Goal: Information Seeking & Learning: Find specific page/section

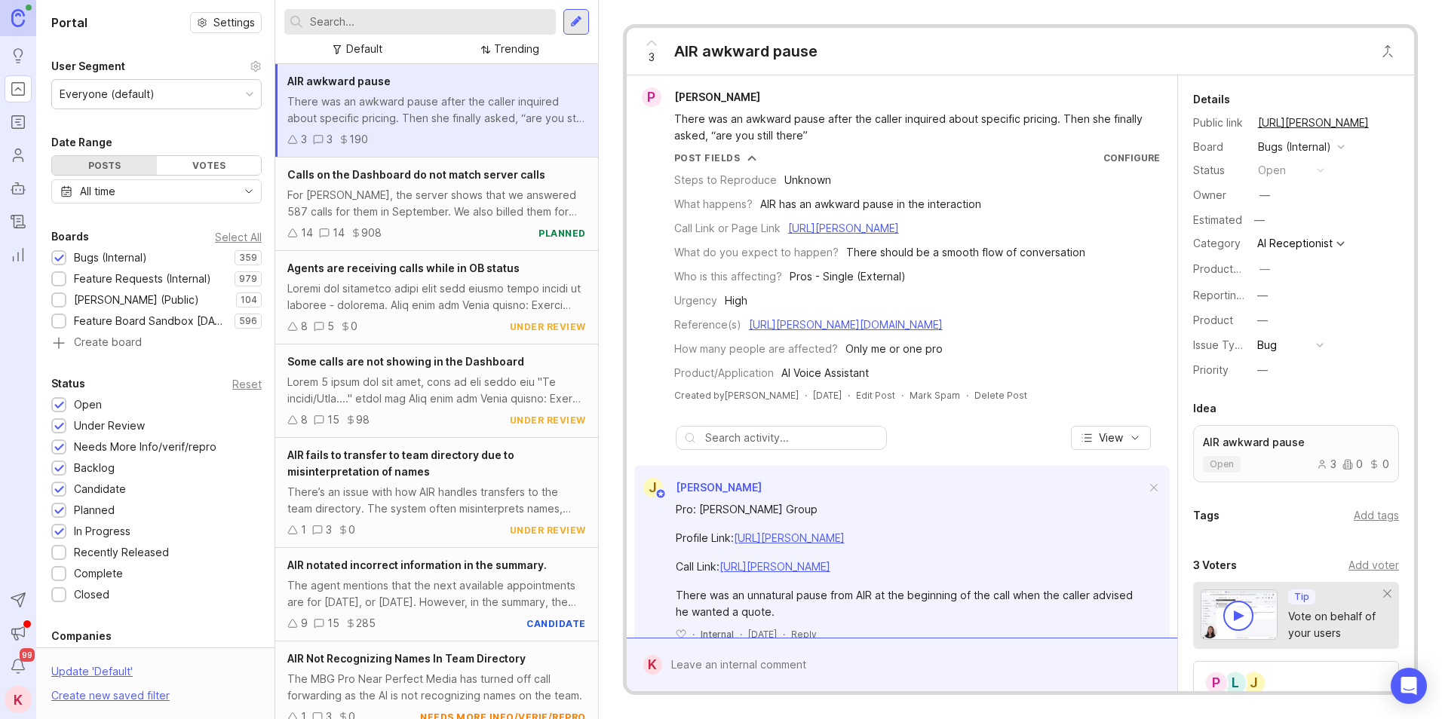
click at [204, 95] on div "Everyone (default)" at bounding box center [156, 94] width 209 height 29
click at [145, 50] on div "Portal Settings User Segment Everyone (default) Date Range Posts Votes All time…" at bounding box center [156, 516] width 241 height 1032
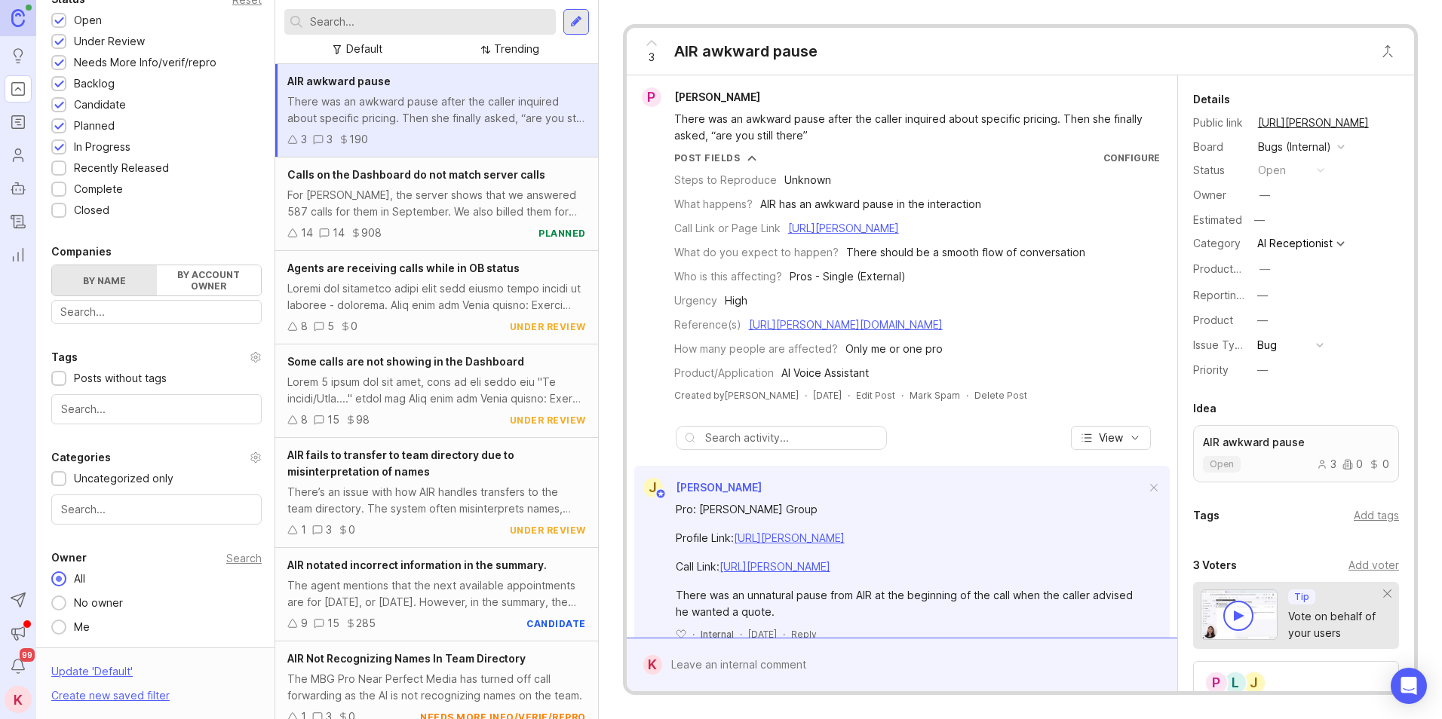
click at [81, 630] on div "Me" at bounding box center [81, 627] width 31 height 17
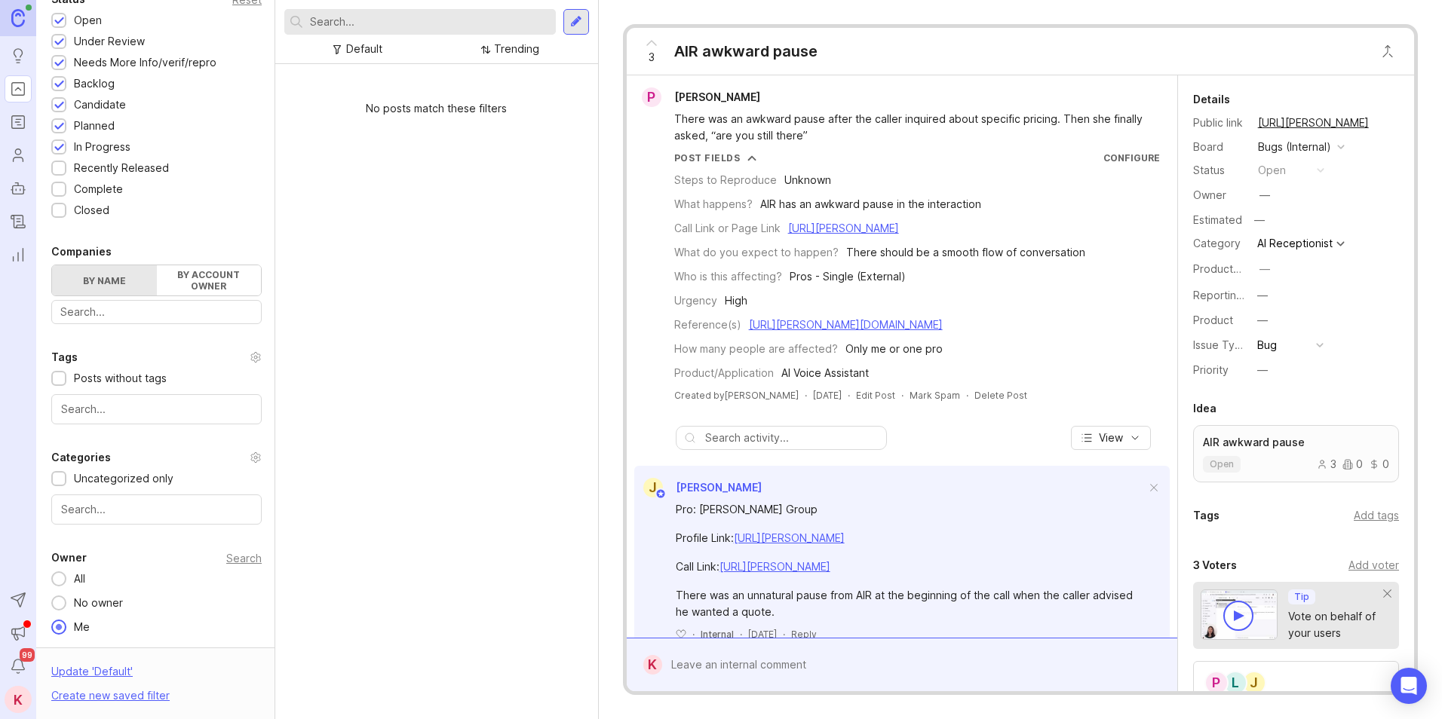
click at [68, 578] on div "All" at bounding box center [79, 579] width 26 height 17
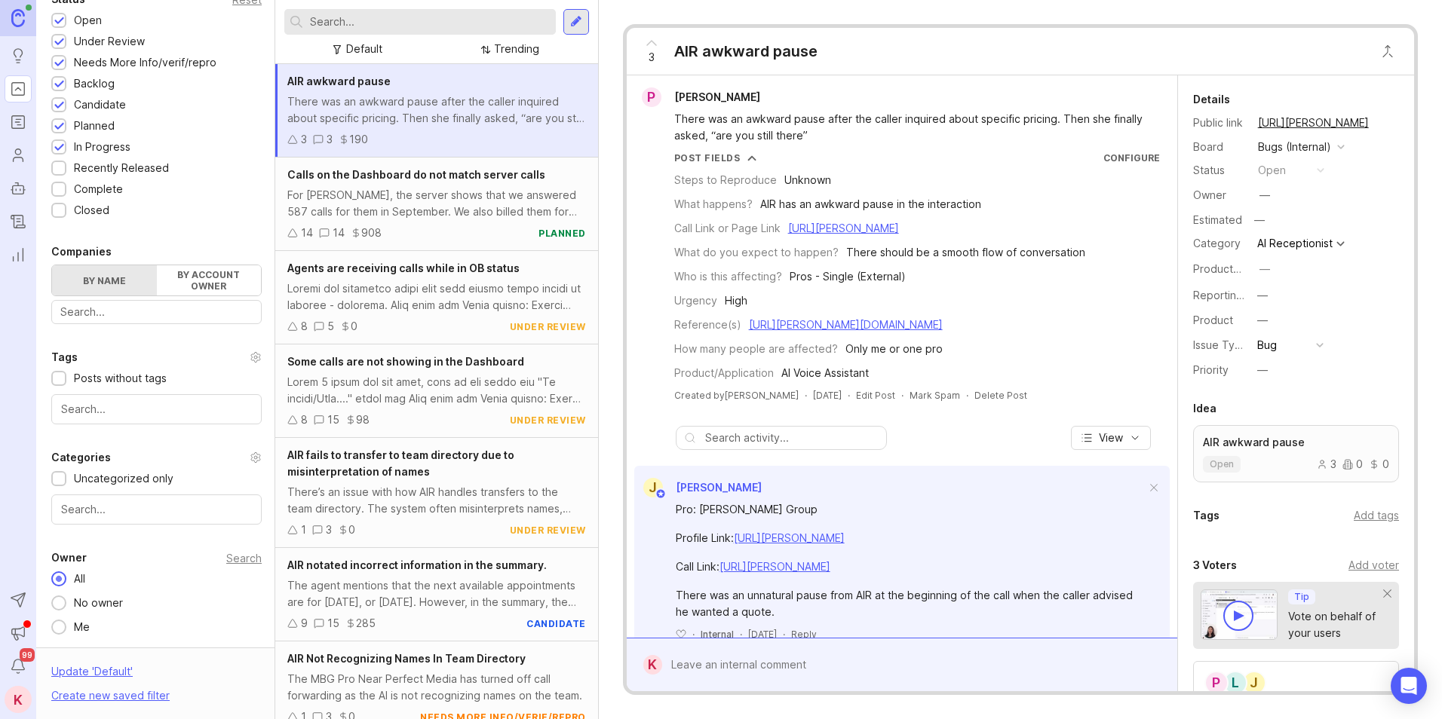
click at [23, 155] on icon "Users" at bounding box center [18, 155] width 17 height 18
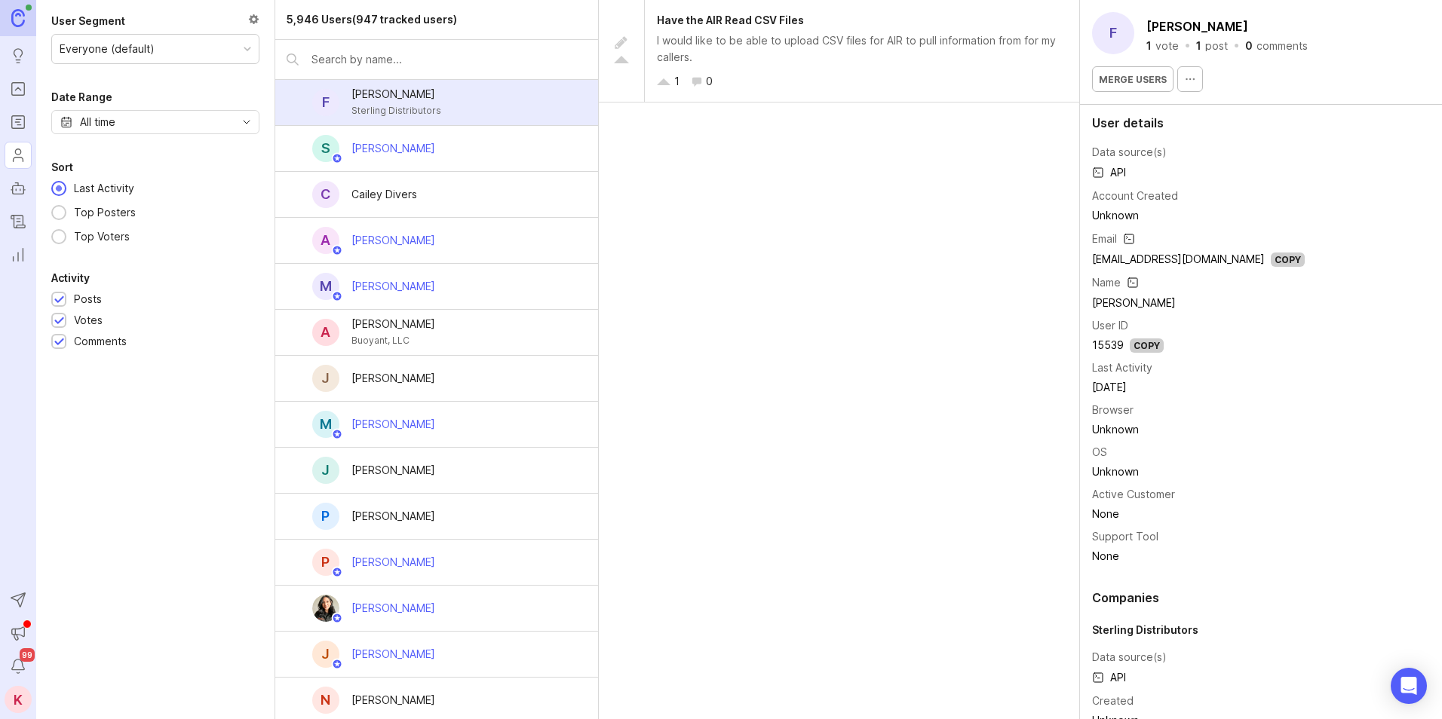
click at [376, 63] on input "text" at bounding box center [448, 59] width 275 height 17
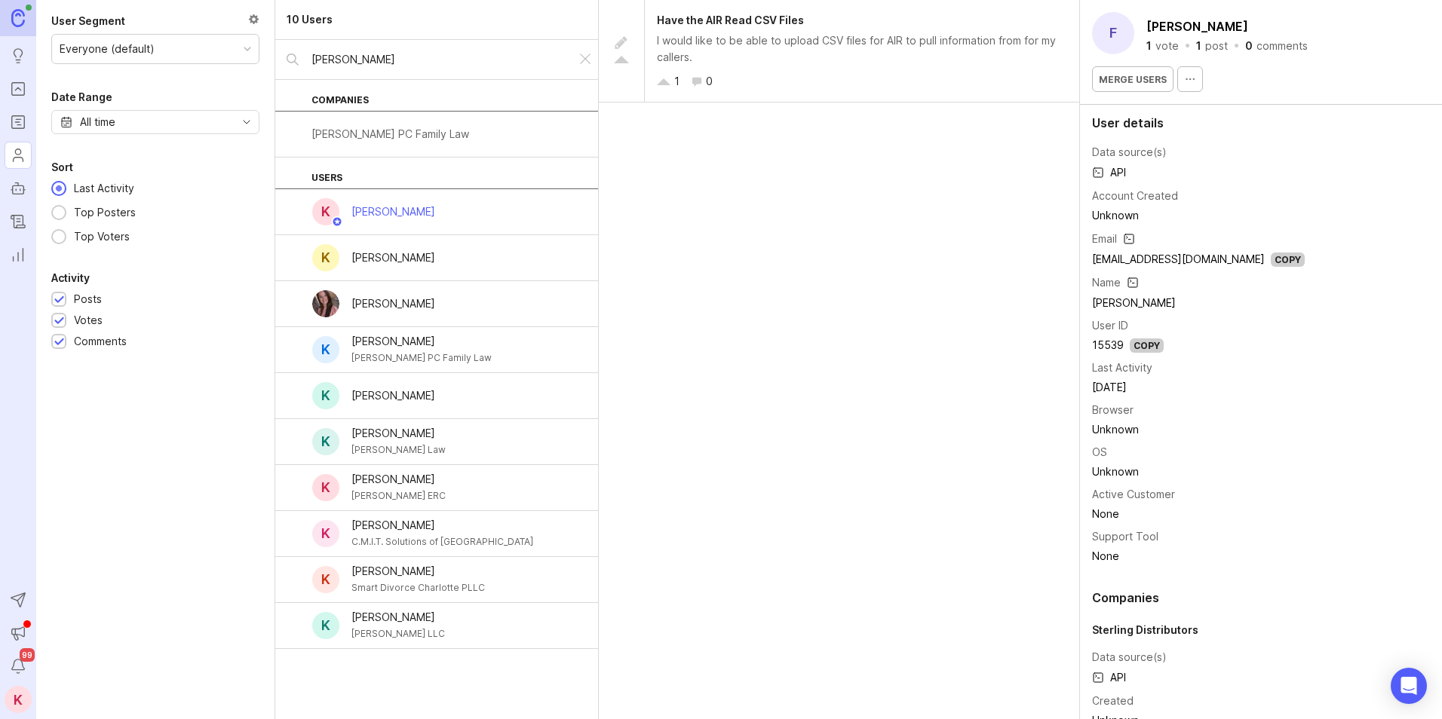
type input "katie"
click at [407, 206] on div "[PERSON_NAME]" at bounding box center [393, 212] width 84 height 17
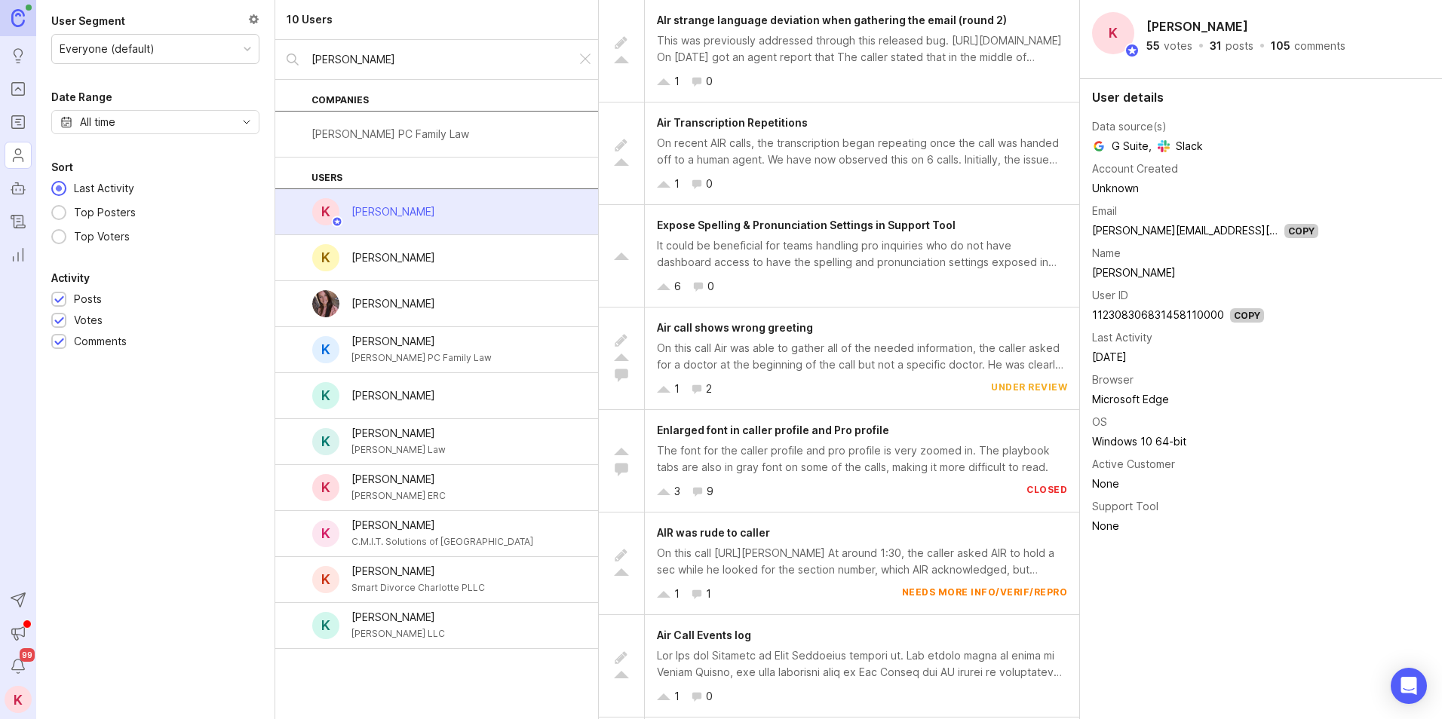
click at [858, 26] on span "AIr strange language deviation when gathering the email (round 2)" at bounding box center [832, 20] width 350 height 13
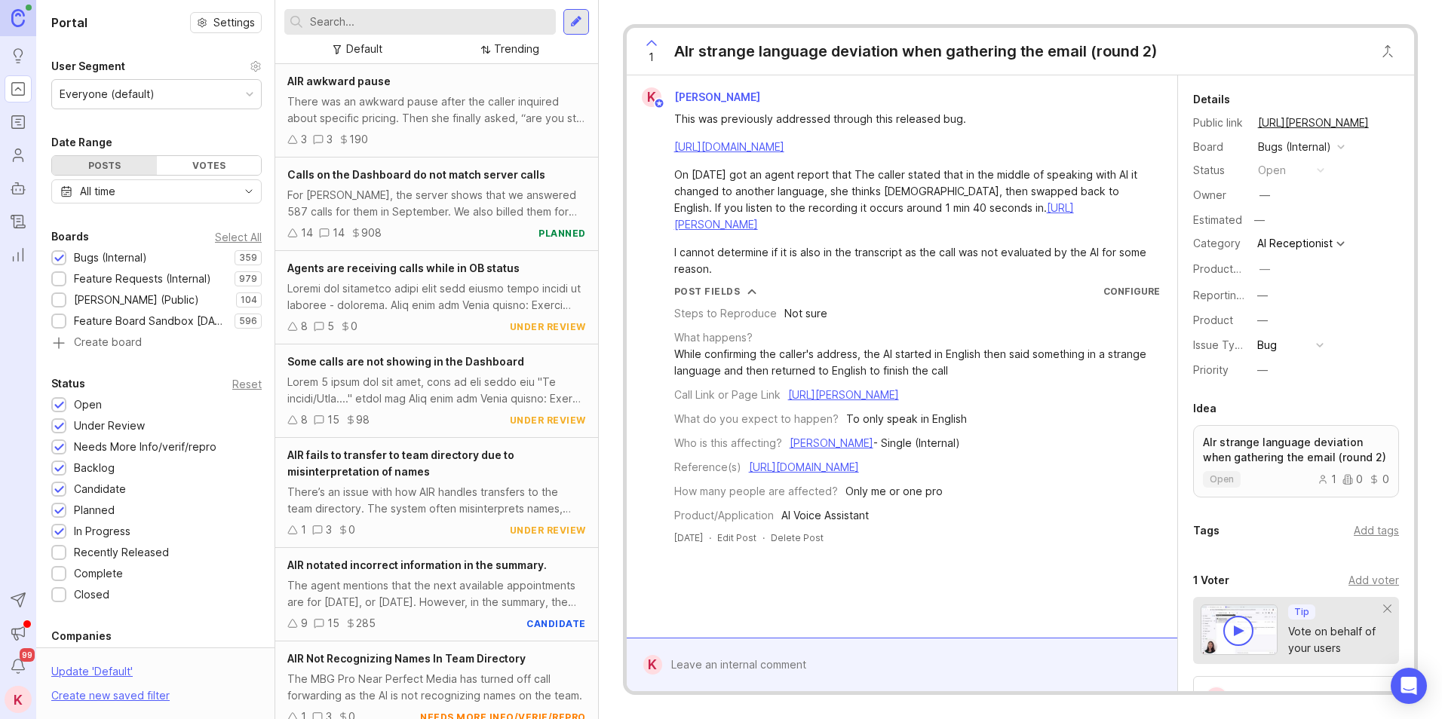
drag, startPoint x: 1075, startPoint y: 186, endPoint x: 1070, endPoint y: 346, distance: 160.0
drag, startPoint x: 462, startPoint y: 299, endPoint x: 462, endPoint y: 383, distance: 83.7
click at [11, 167] on link "Users" at bounding box center [18, 155] width 27 height 27
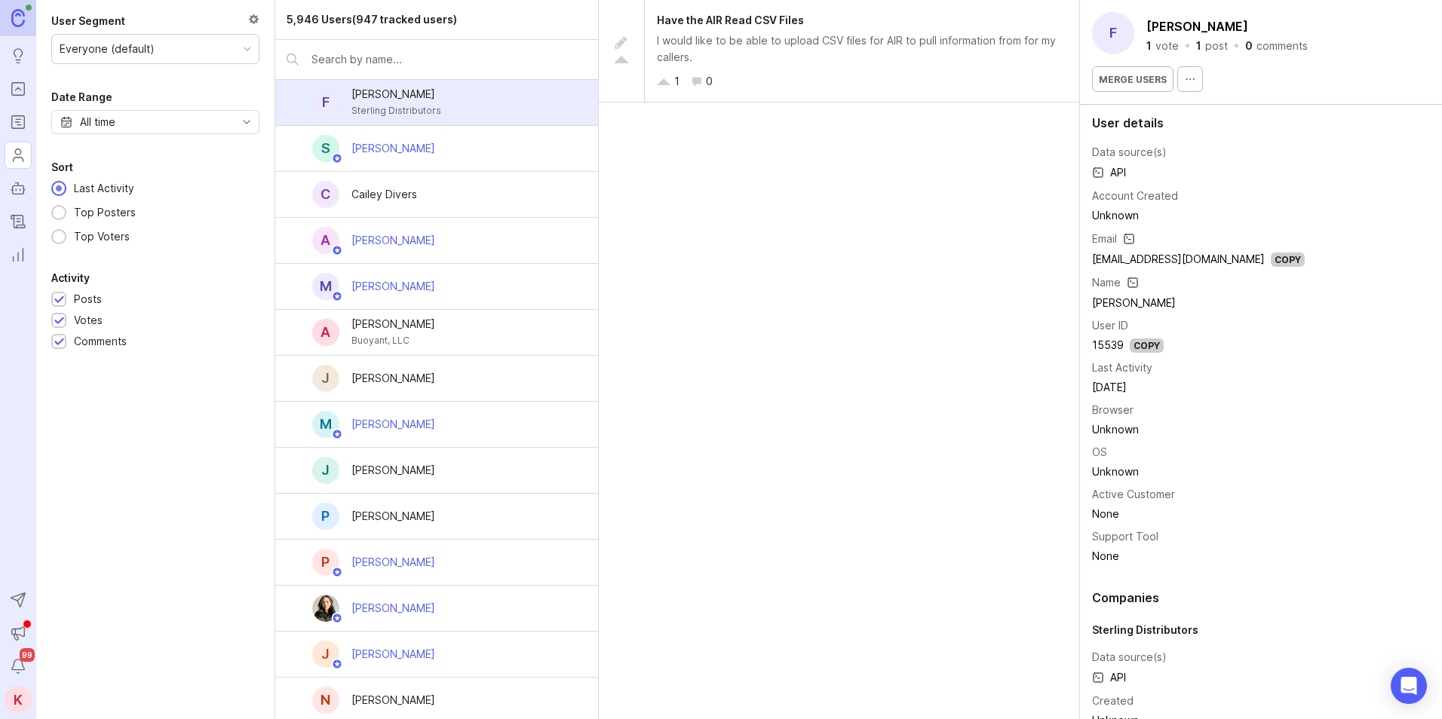
click at [385, 72] on div at bounding box center [436, 59] width 323 height 39
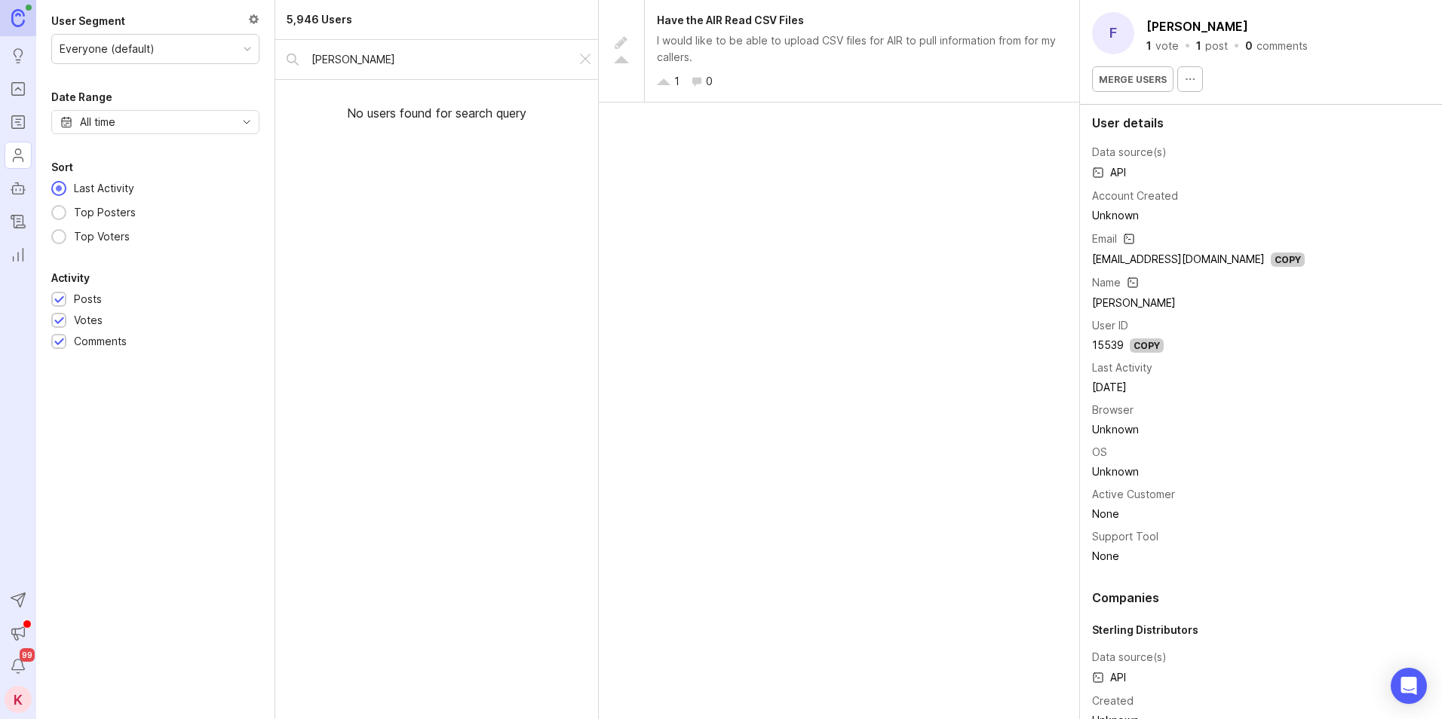
click at [413, 54] on input "arnie" at bounding box center [437, 59] width 253 height 17
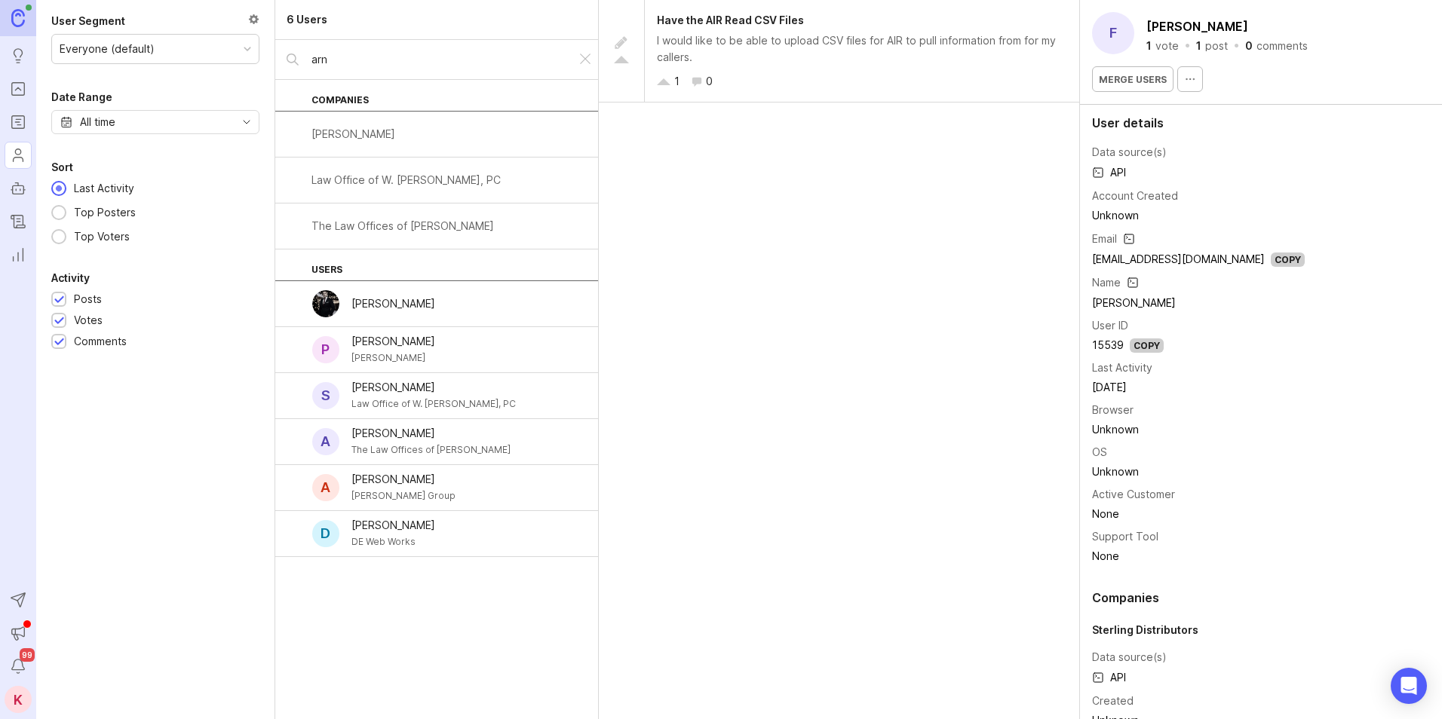
click at [434, 296] on div "Arnulfo Bencomo" at bounding box center [393, 304] width 84 height 17
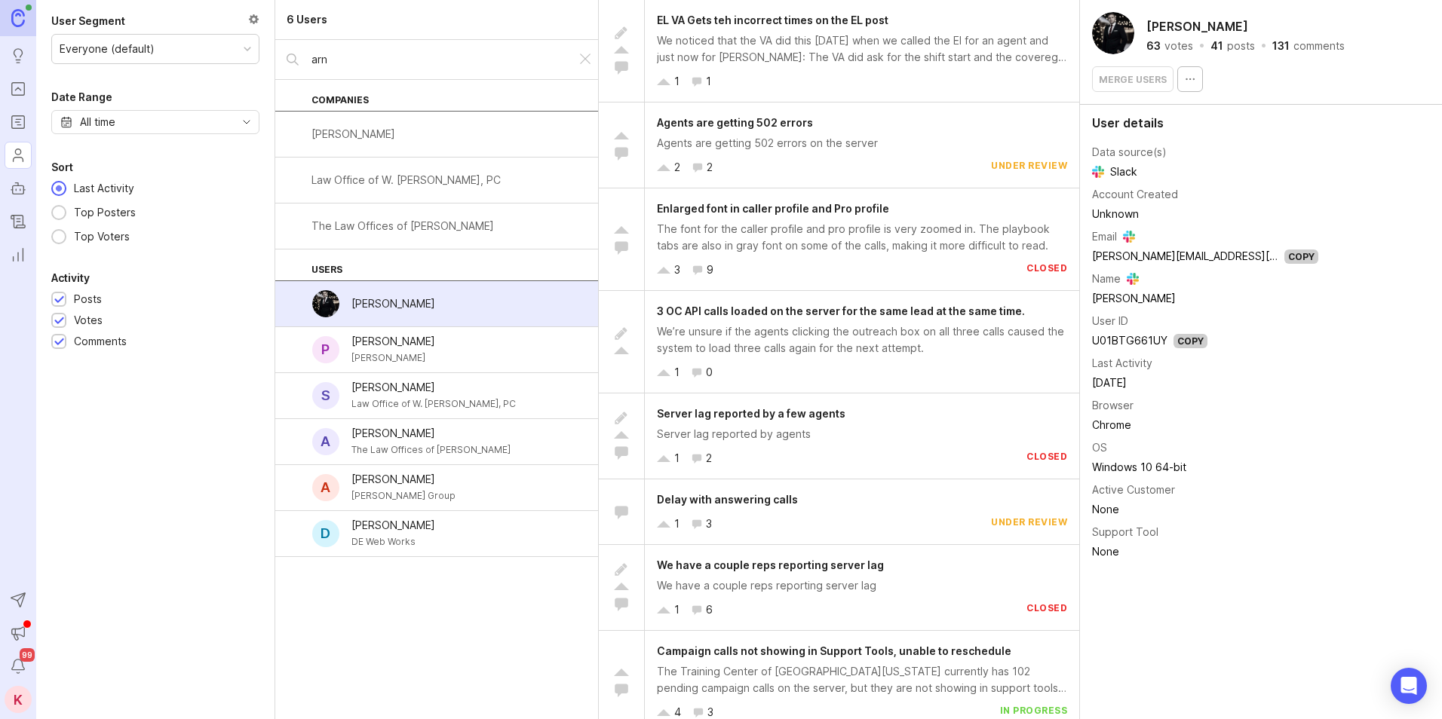
drag, startPoint x: 390, startPoint y: 57, endPoint x: 293, endPoint y: 54, distance: 97.3
click at [293, 54] on div "arn" at bounding box center [425, 59] width 301 height 39
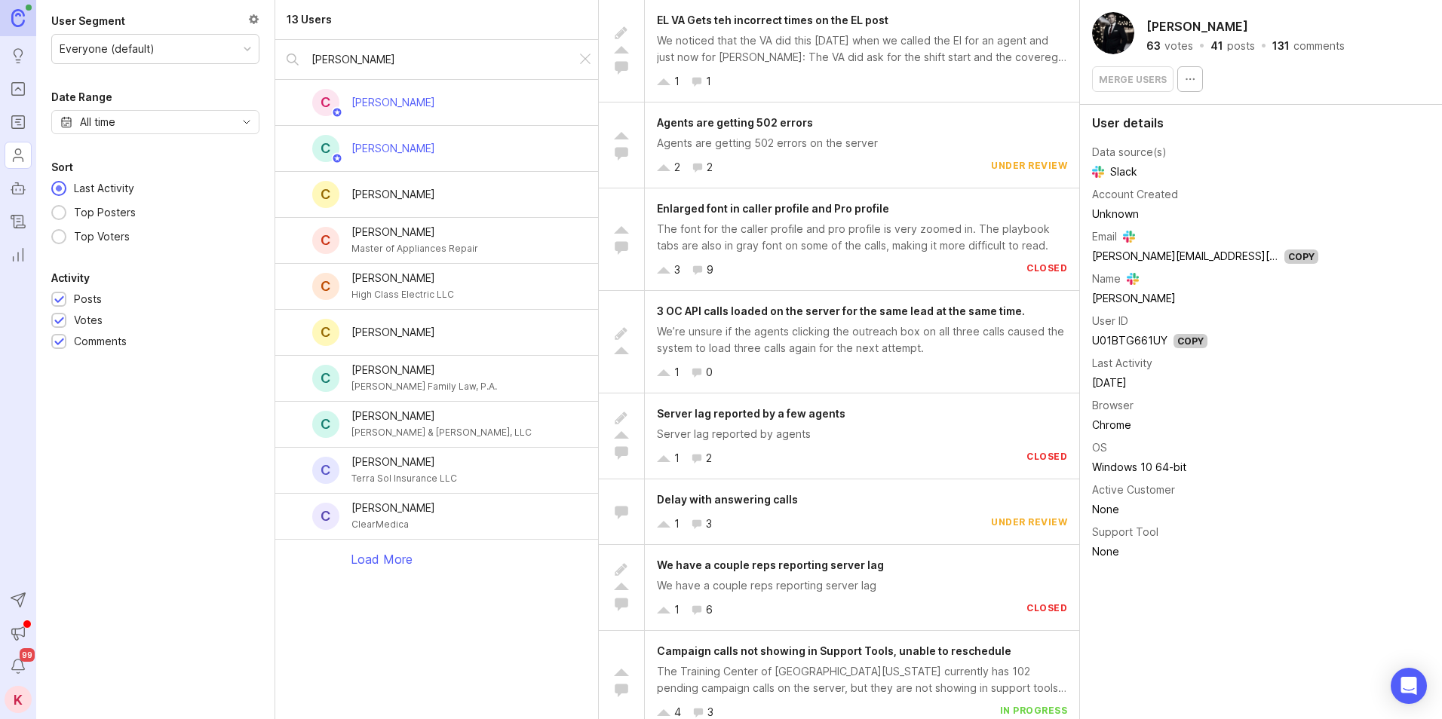
click at [450, 146] on div "C Carlos Rascon" at bounding box center [436, 149] width 323 height 46
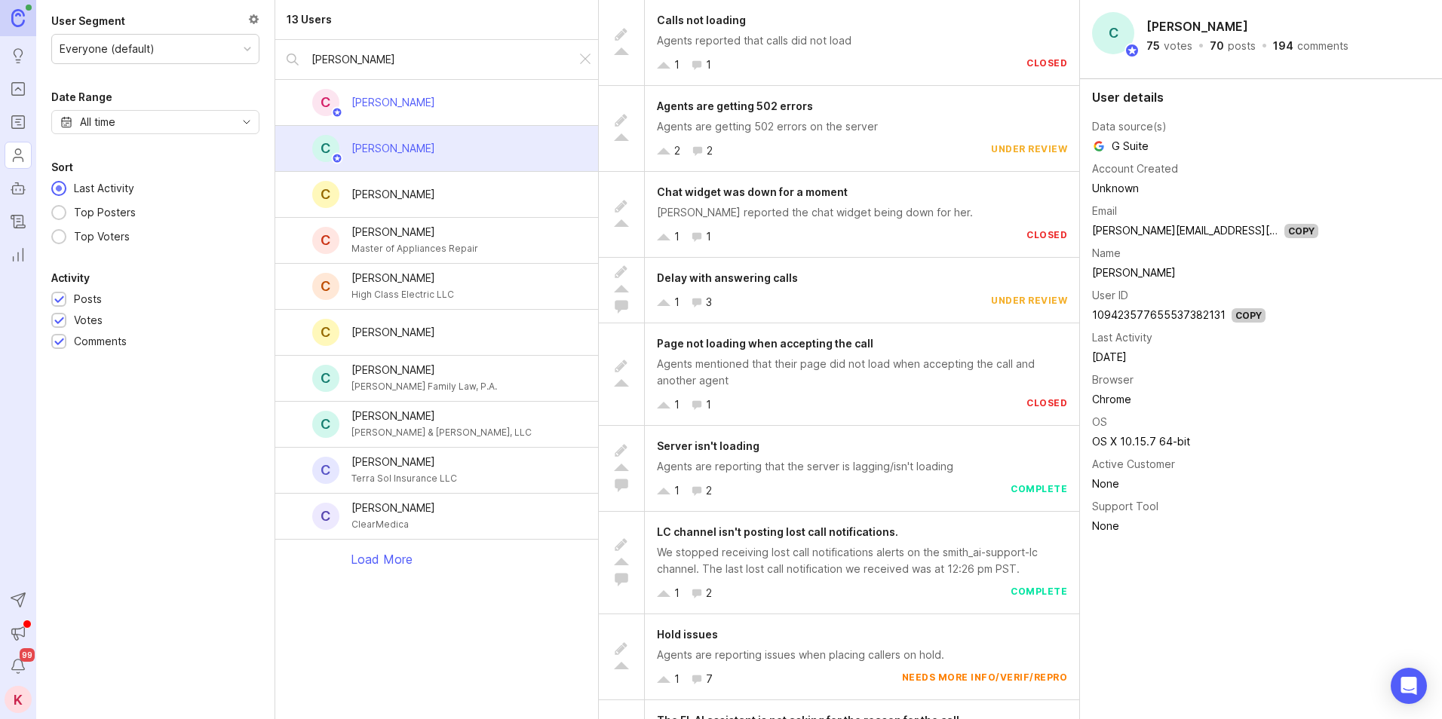
click at [307, 58] on div "carlos" at bounding box center [425, 59] width 301 height 39
click at [305, 58] on div "carlos" at bounding box center [425, 59] width 301 height 39
click at [302, 57] on div "carlos" at bounding box center [425, 59] width 301 height 39
click at [321, 51] on input "carlos" at bounding box center [437, 59] width 253 height 17
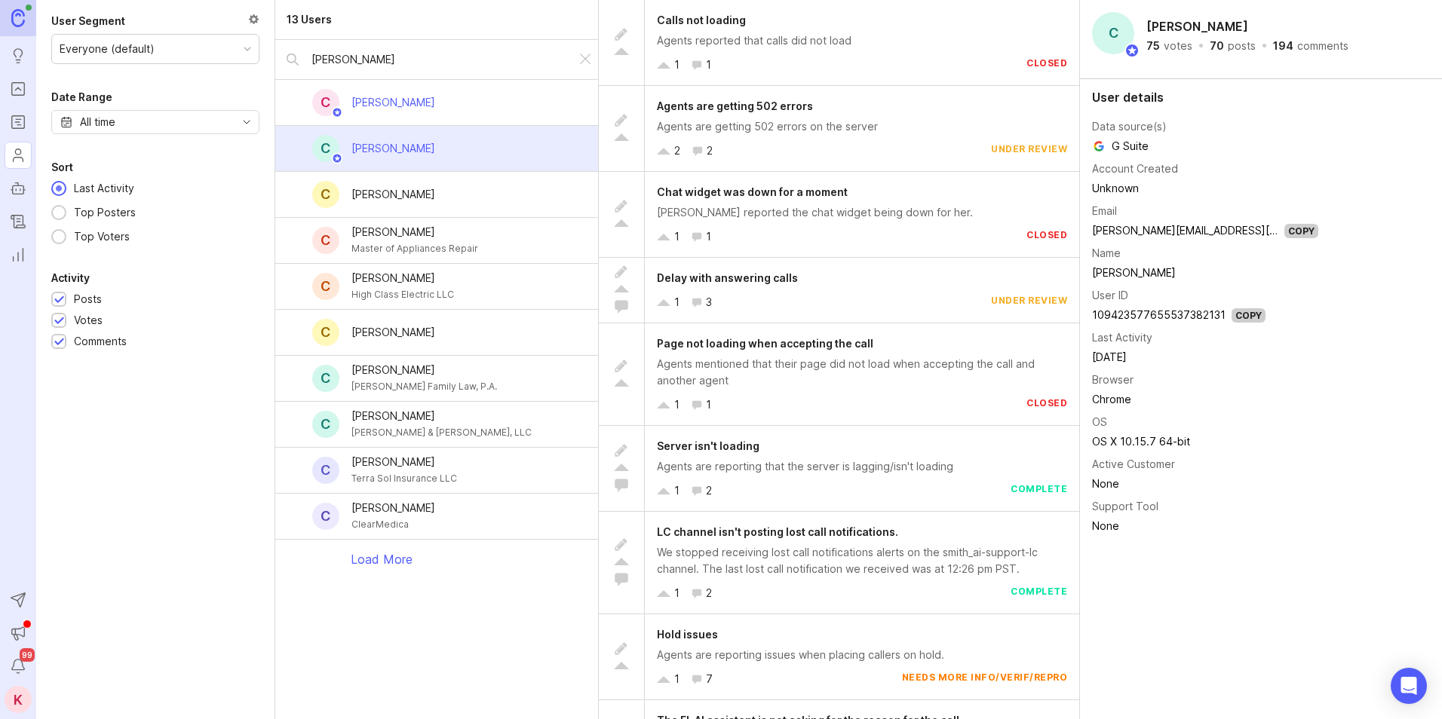
click at [321, 51] on input "carlos" at bounding box center [437, 59] width 253 height 17
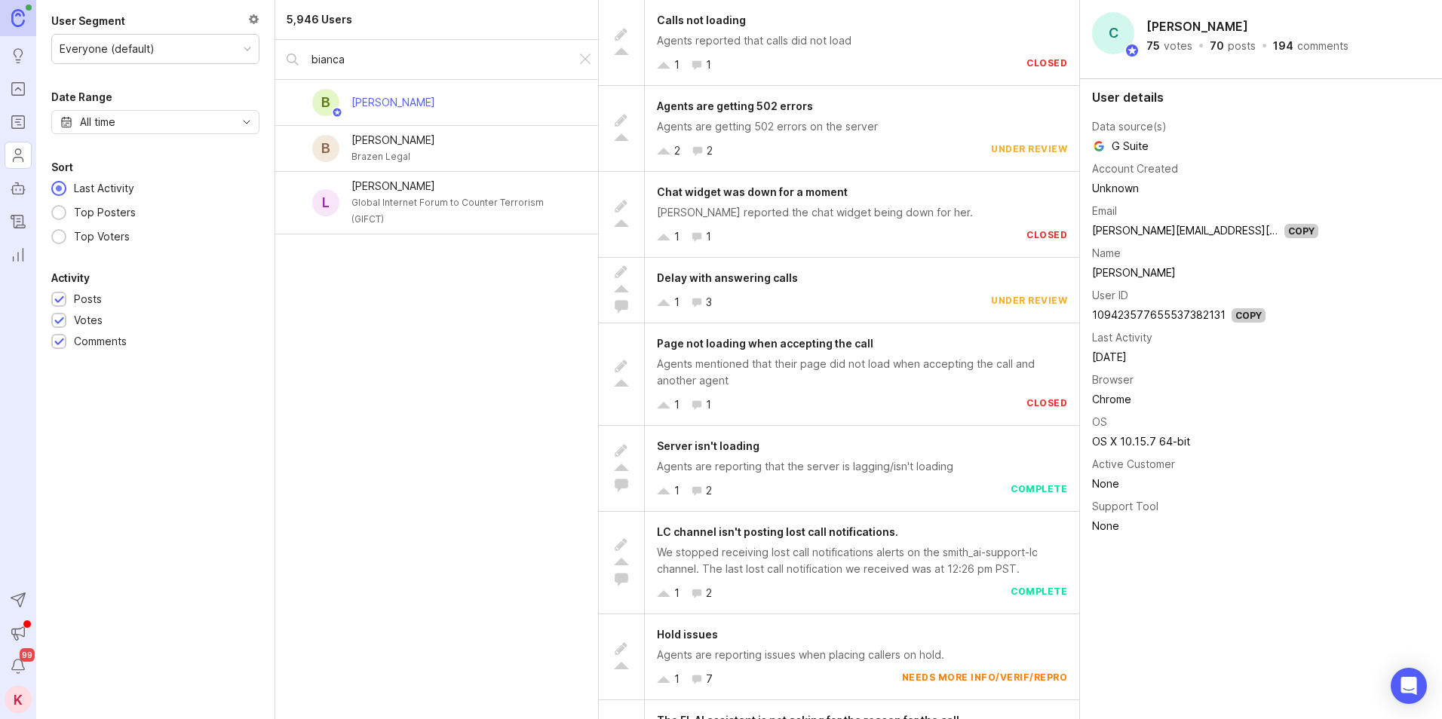
type input "bianca"
click at [473, 111] on div "B Bianca Ortega" at bounding box center [436, 103] width 323 height 46
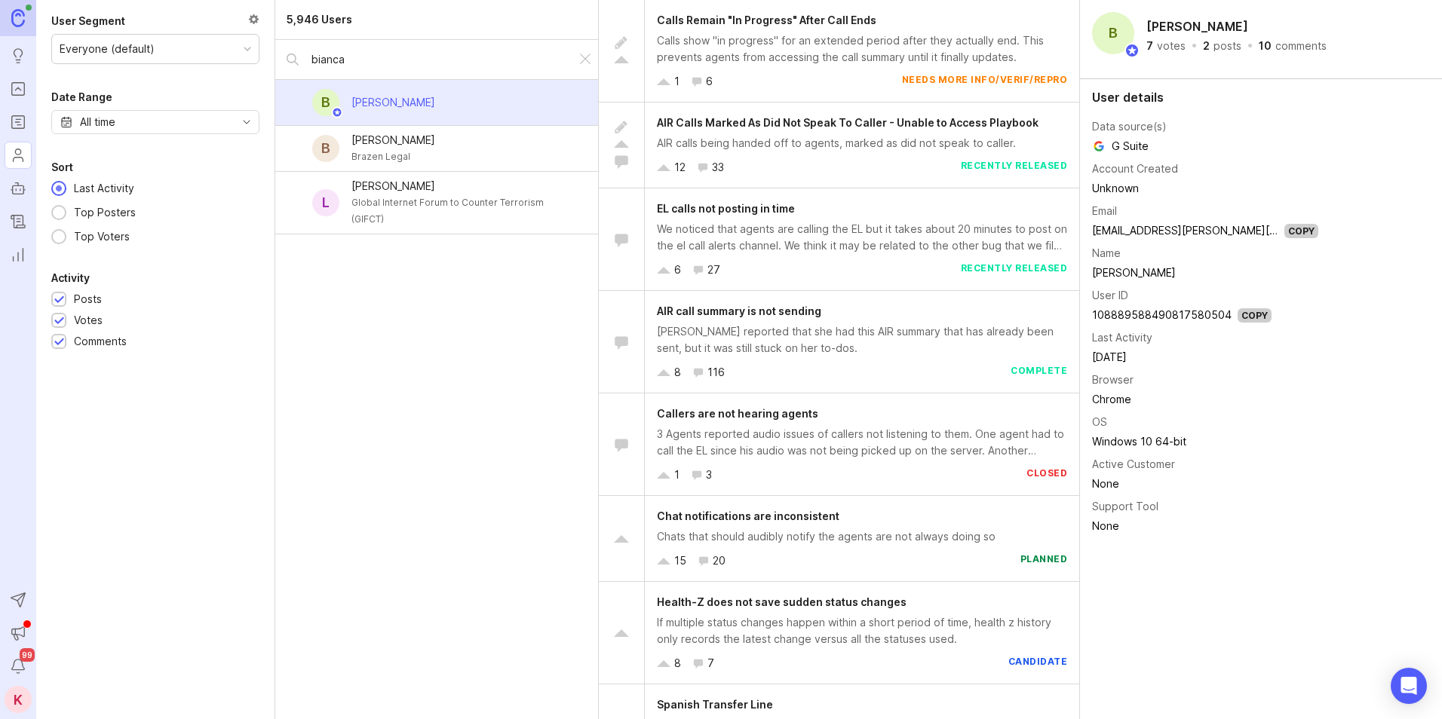
click at [789, 54] on div "Calls show "in progress" for an extended period after they actually end. This p…" at bounding box center [862, 48] width 410 height 33
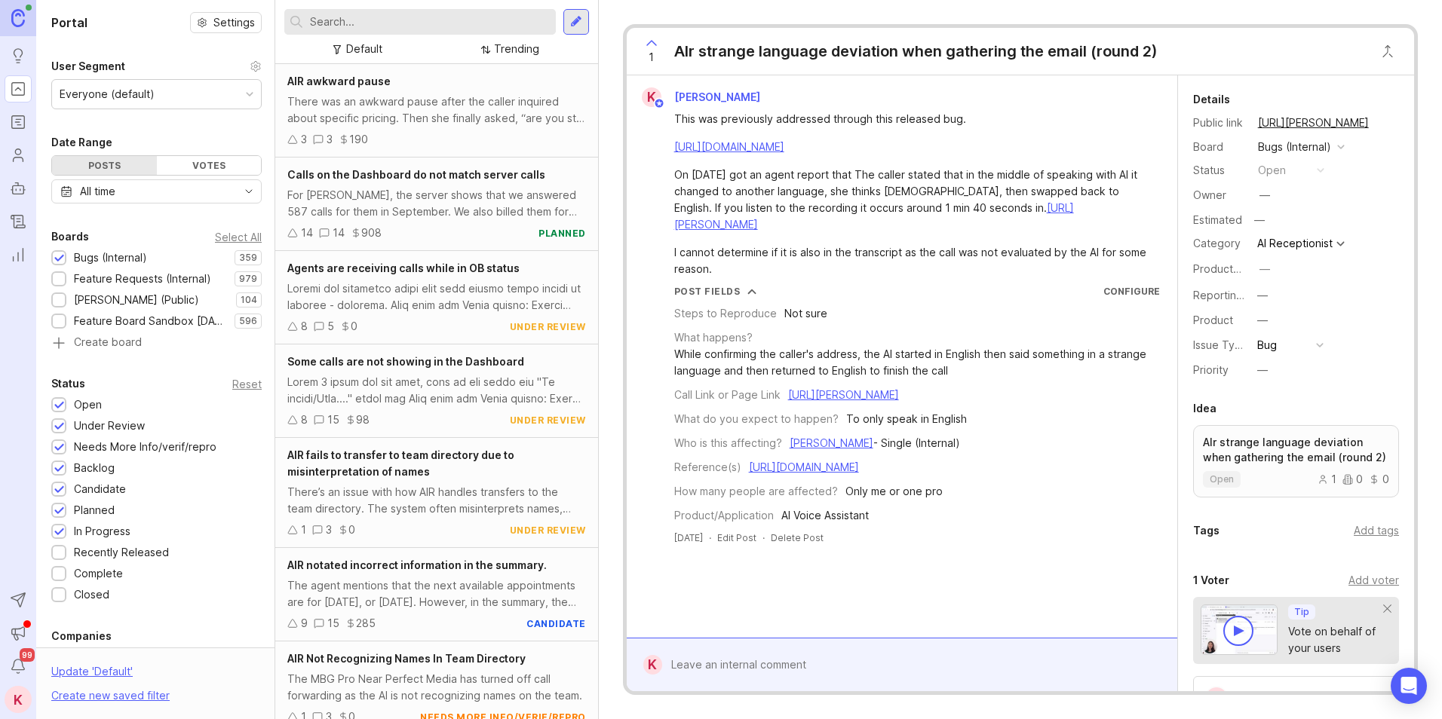
click at [429, 16] on input "text" at bounding box center [430, 22] width 240 height 17
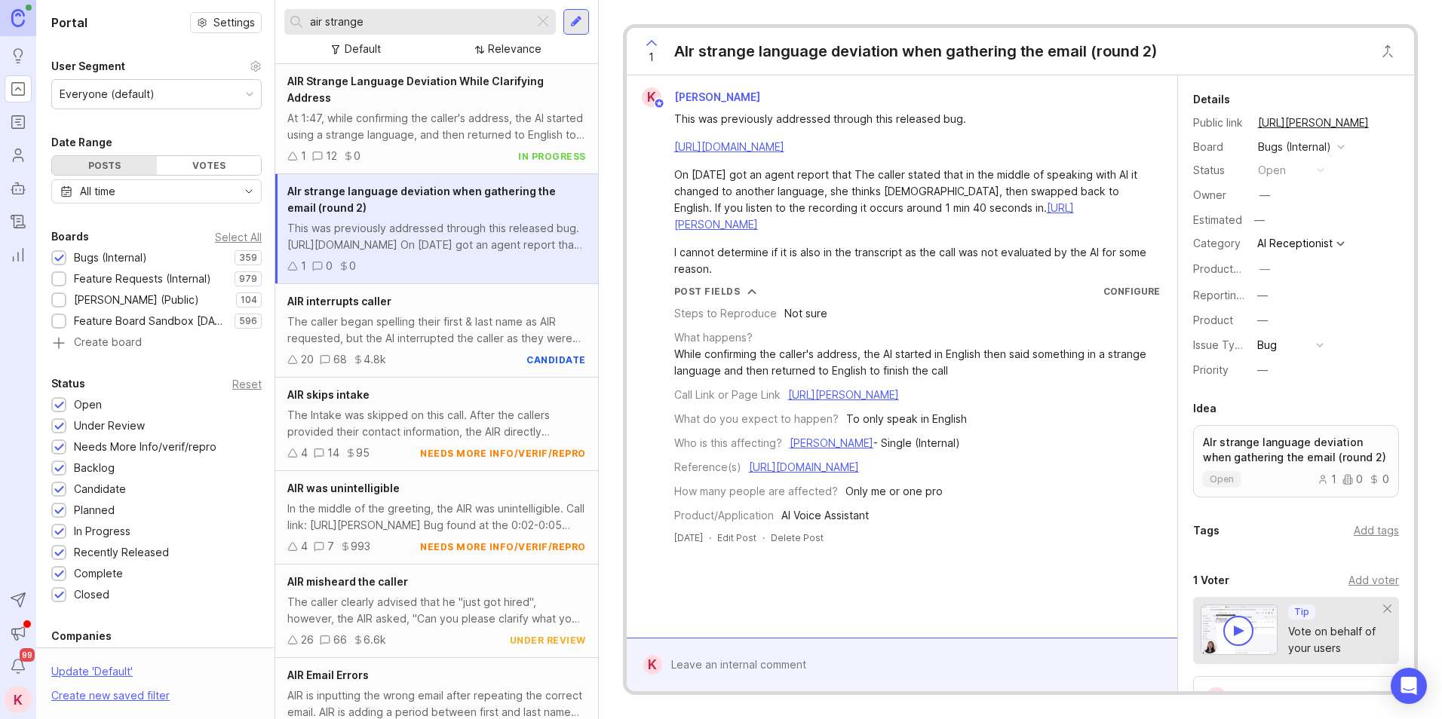
type input "air strange"
click at [452, 99] on div "AIR Strange Language Deviation While Clarifying Address" at bounding box center [436, 89] width 299 height 33
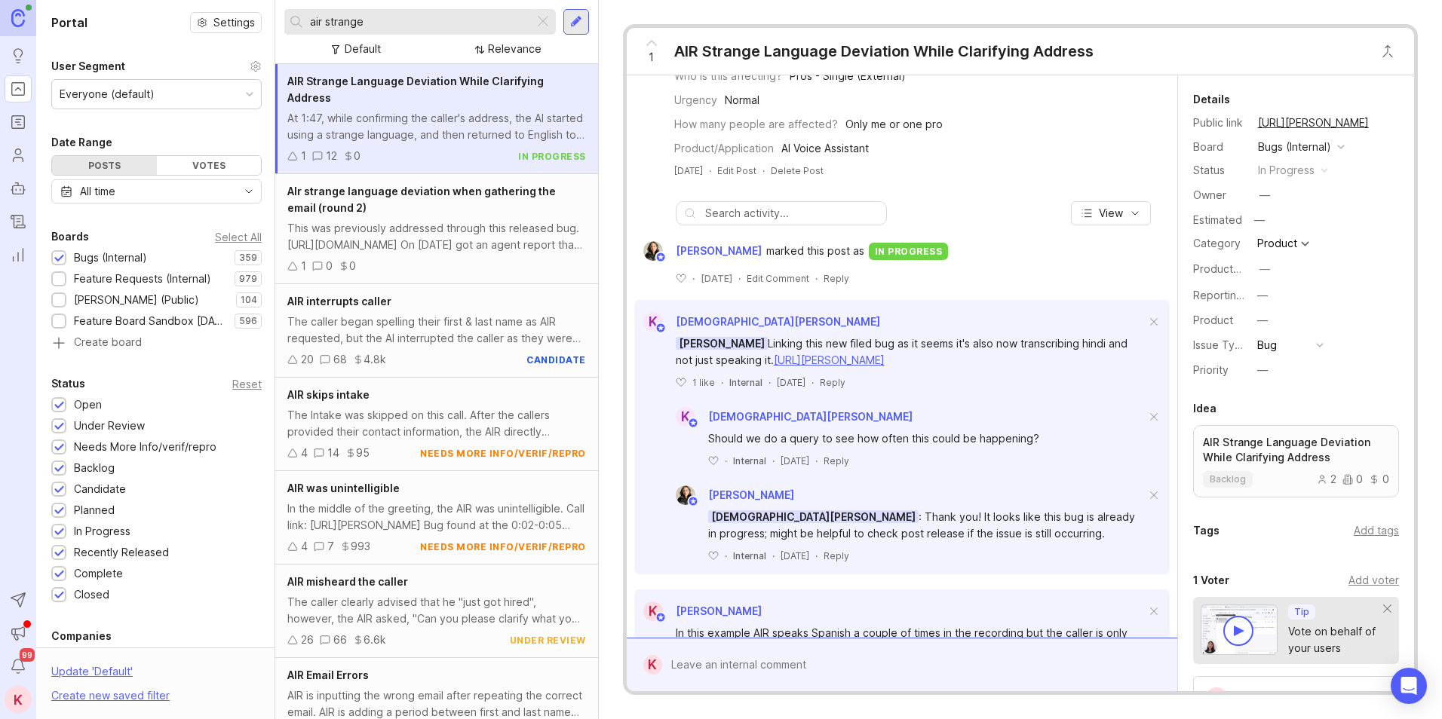
drag, startPoint x: 1023, startPoint y: 344, endPoint x: 1025, endPoint y: 373, distance: 28.7
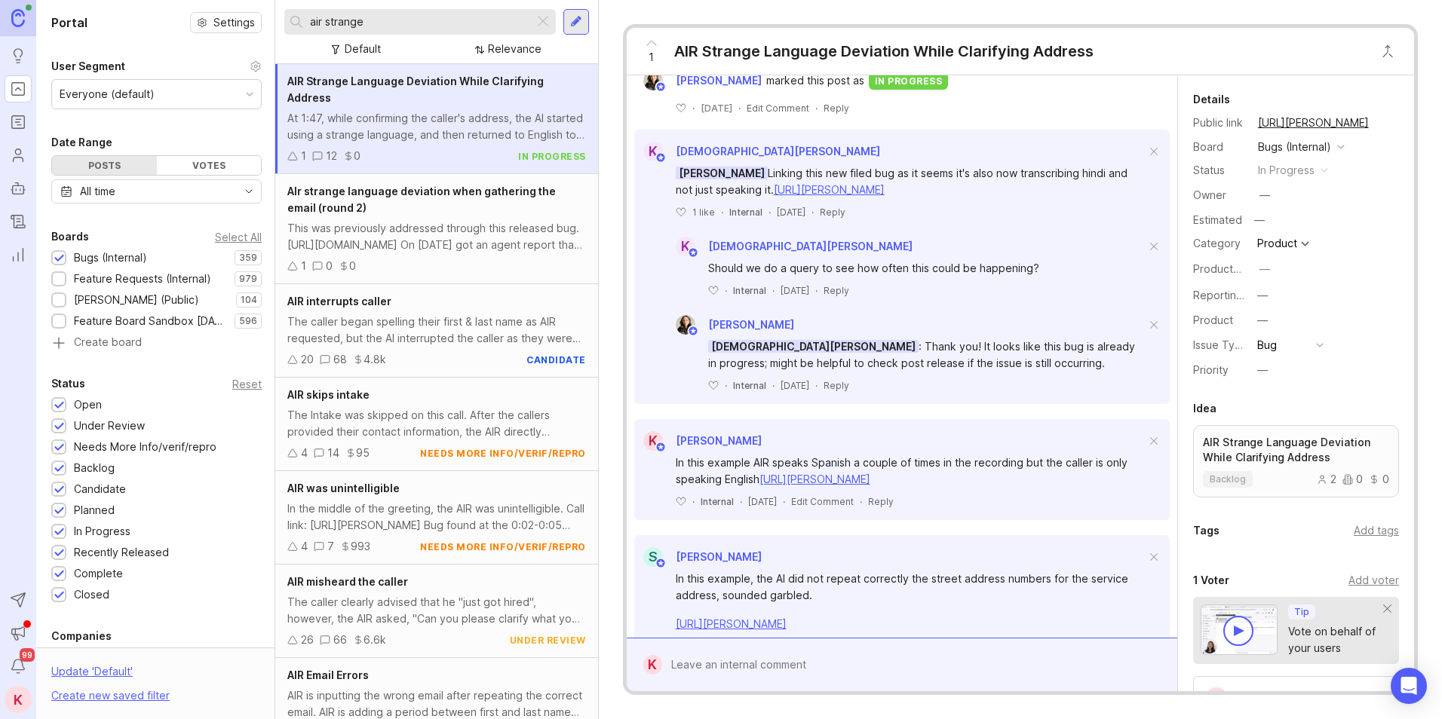
scroll to position [400, 0]
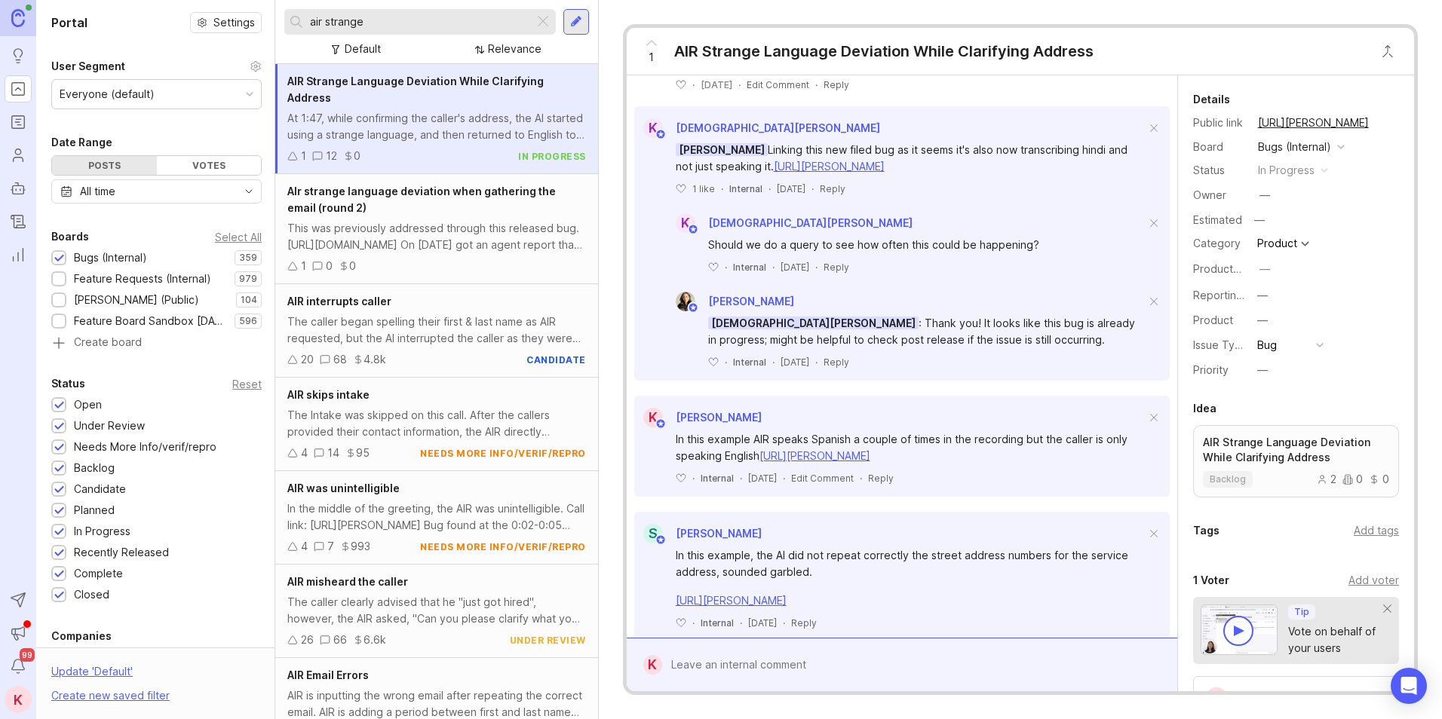
drag, startPoint x: 1057, startPoint y: 436, endPoint x: 1064, endPoint y: 478, distance: 42.9
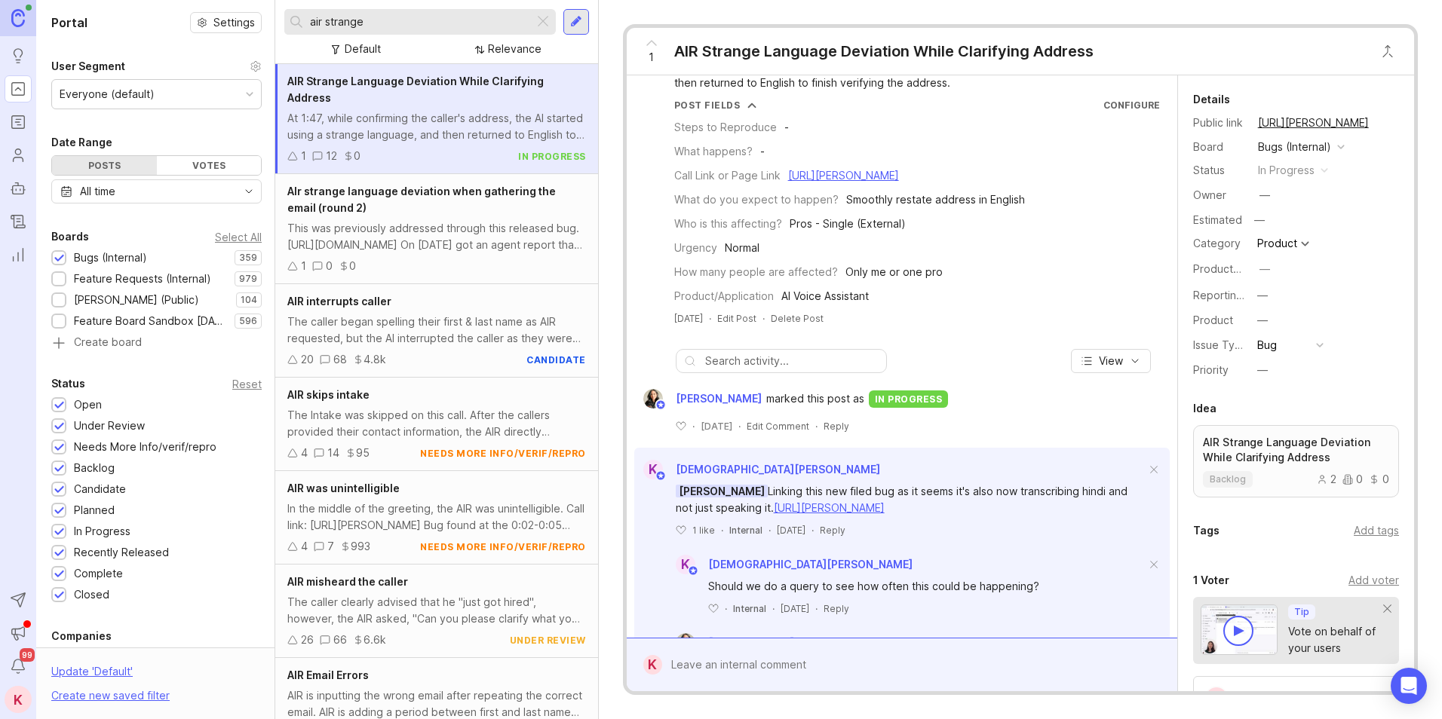
scroll to position [0, 0]
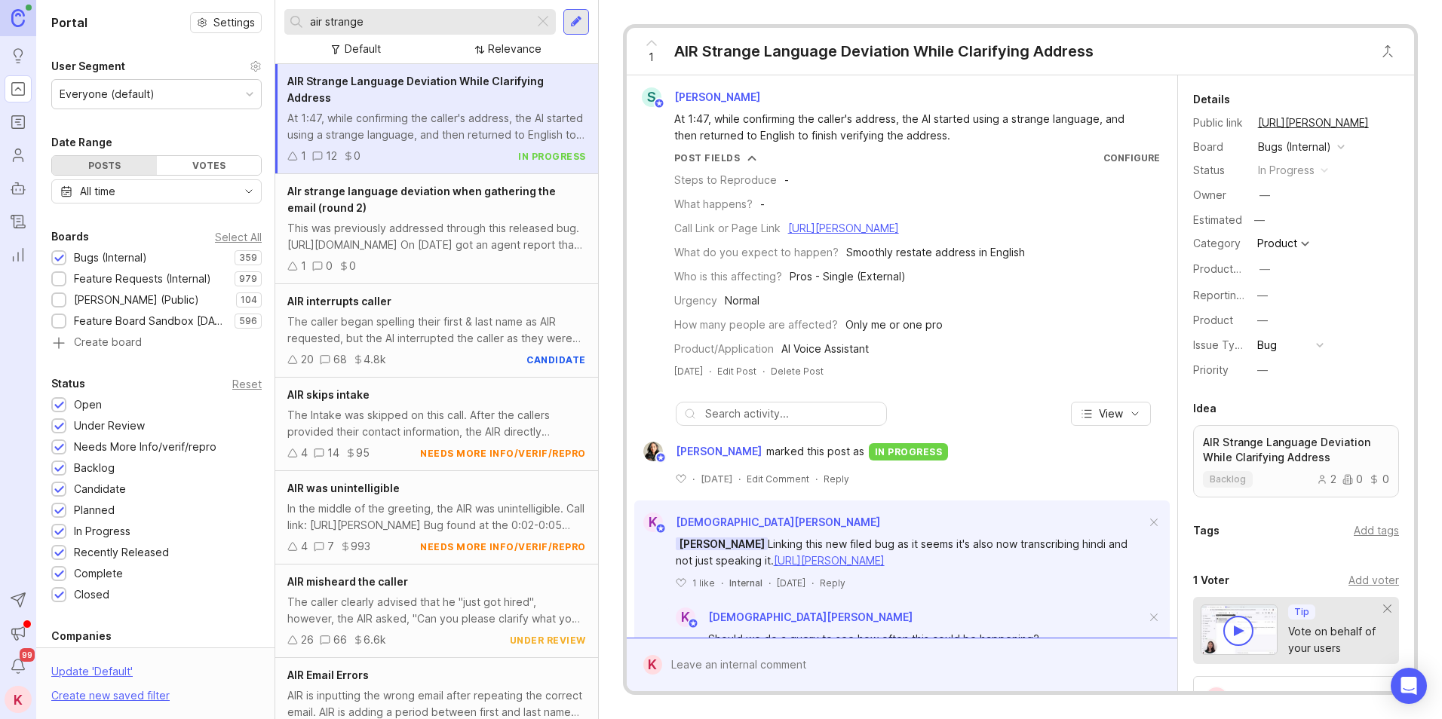
drag, startPoint x: 1039, startPoint y: 541, endPoint x: 1047, endPoint y: 414, distance: 127.7
